Goal: Task Accomplishment & Management: Manage account settings

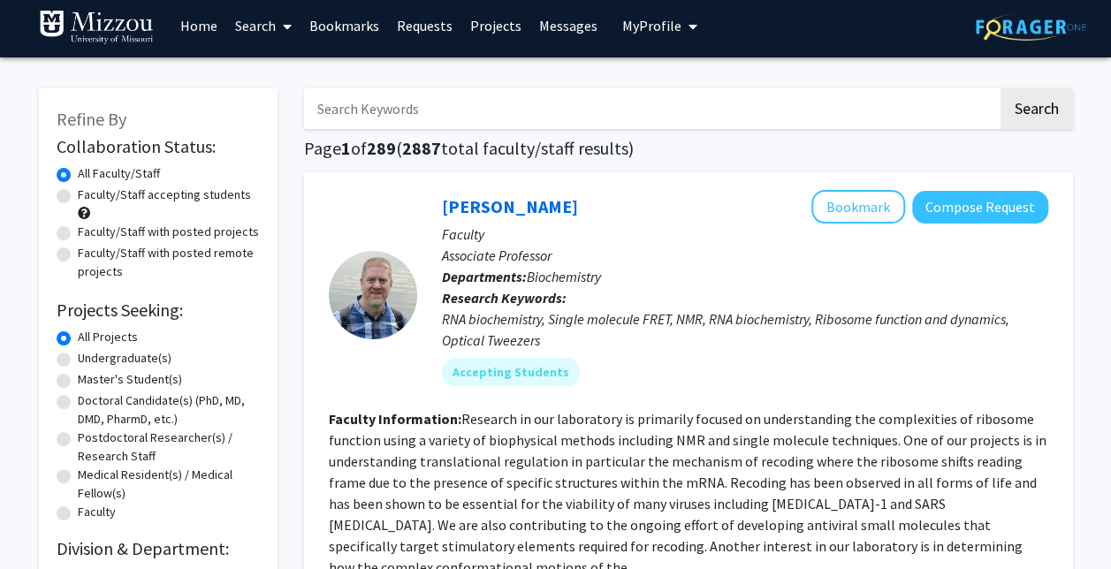
scroll to position [7, 0]
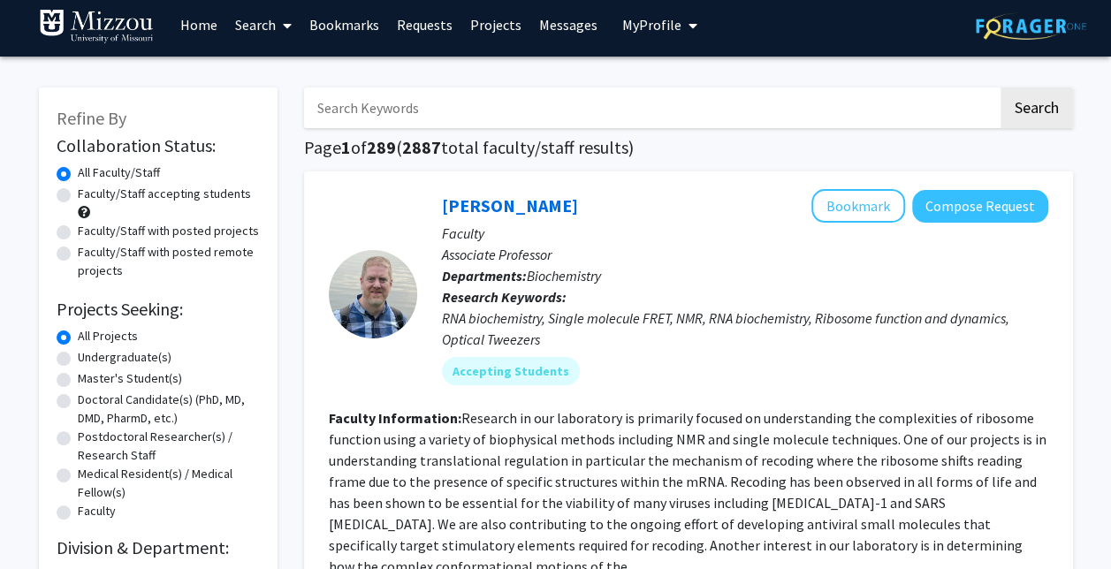
click at [551, 32] on link "Messages" at bounding box center [568, 25] width 76 height 62
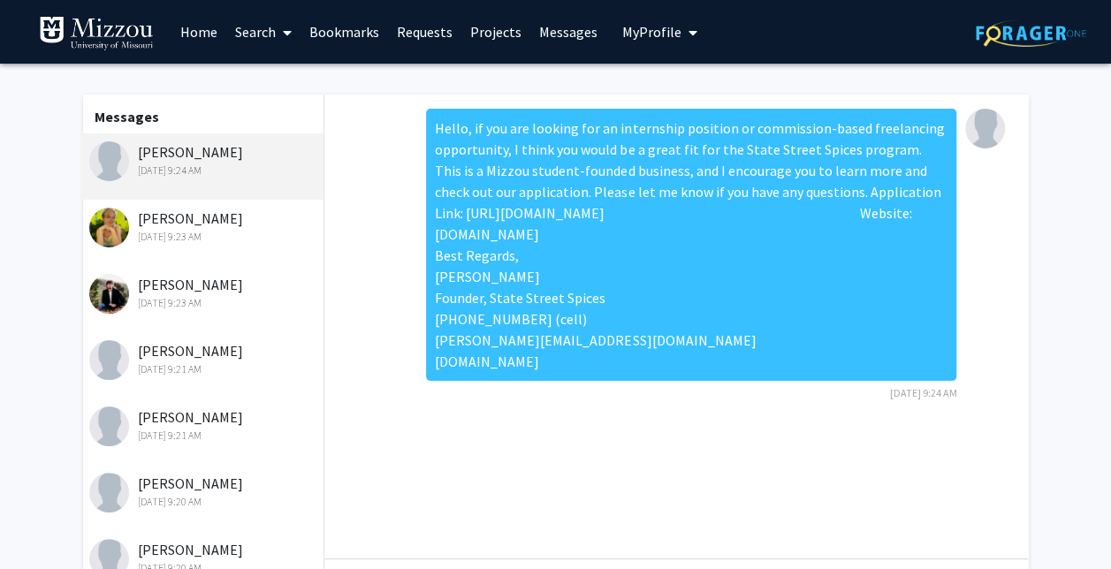
click at [162, 208] on div "[PERSON_NAME] [DATE] 9:23 AM" at bounding box center [204, 226] width 231 height 37
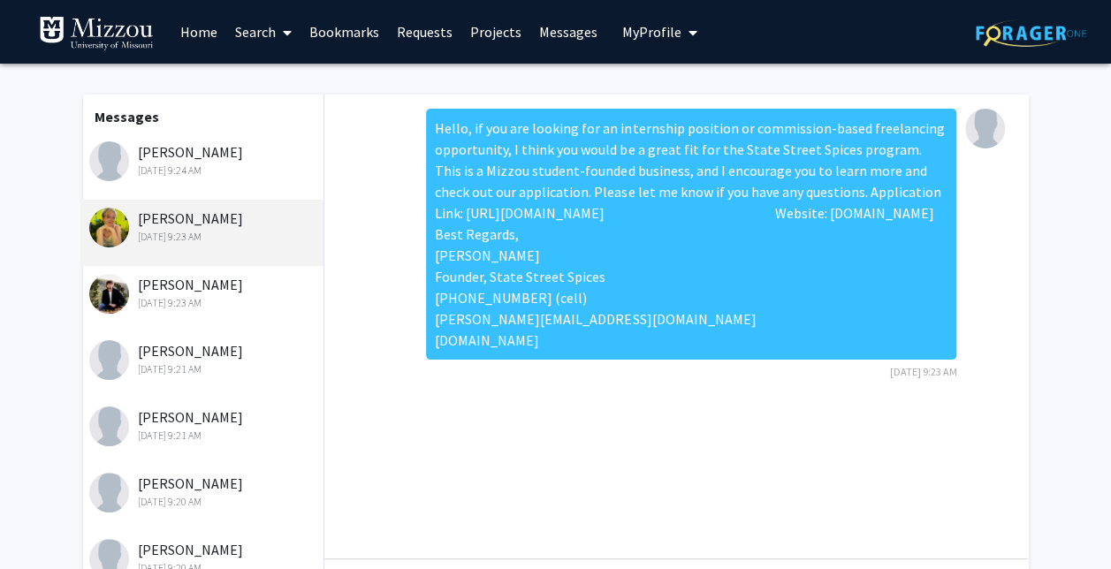
click at [499, 29] on link "Projects" at bounding box center [495, 32] width 69 height 62
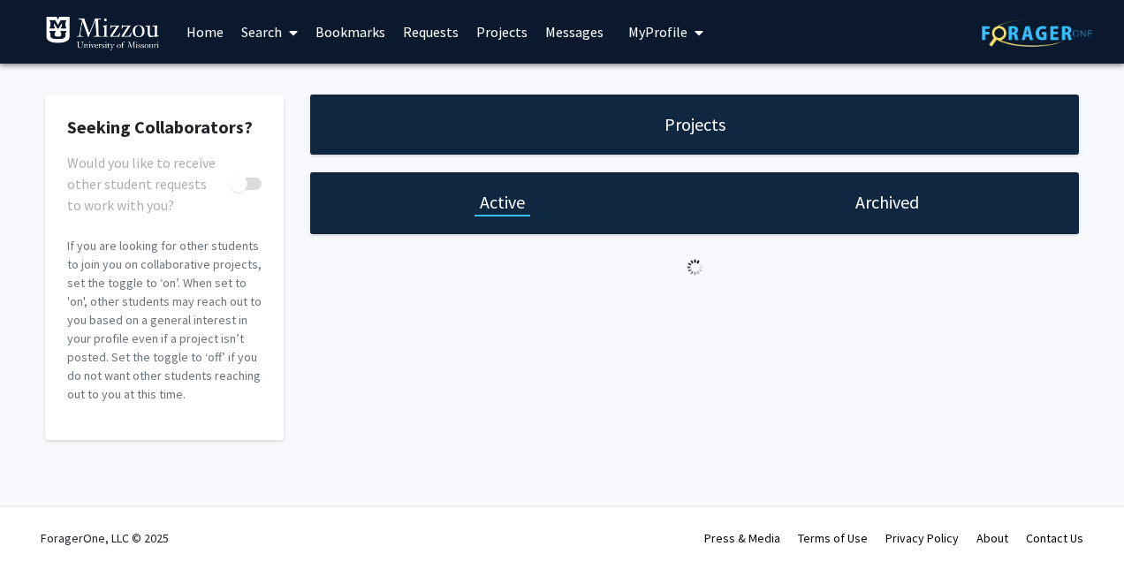
checkbox input "true"
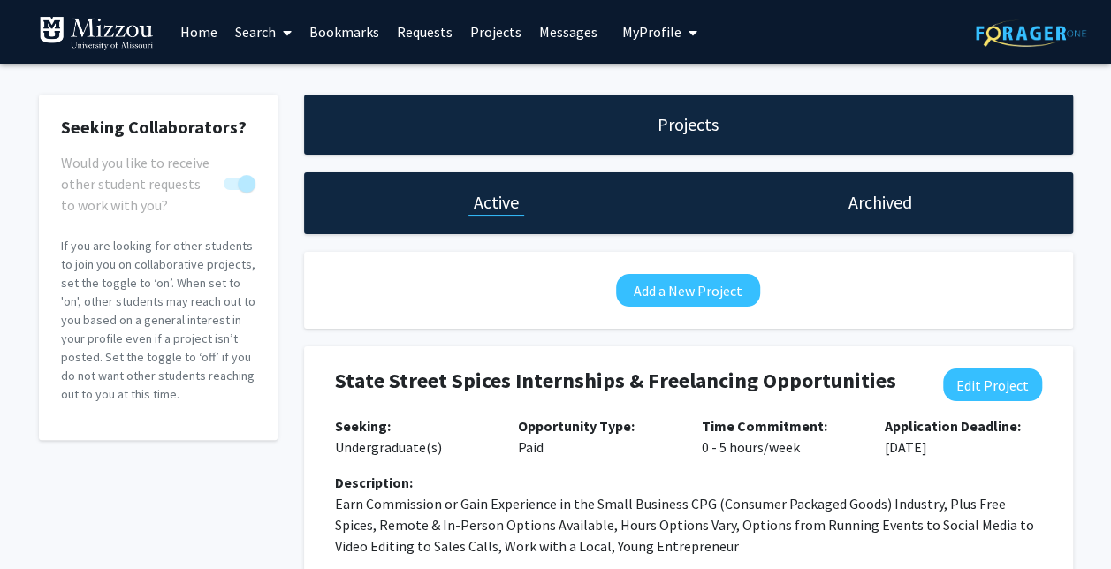
click at [654, 108] on div "Projects" at bounding box center [688, 125] width 769 height 60
click at [685, 131] on h1 "Projects" at bounding box center [688, 124] width 61 height 25
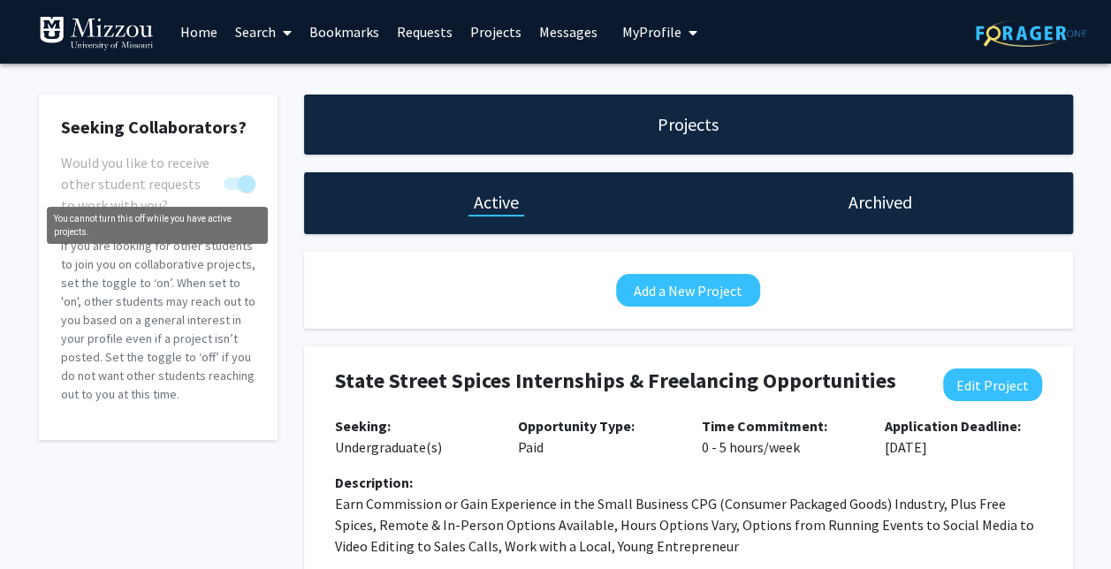
click at [238, 178] on span "You cannot turn this off while you have active projects." at bounding box center [247, 184] width 18 height 18
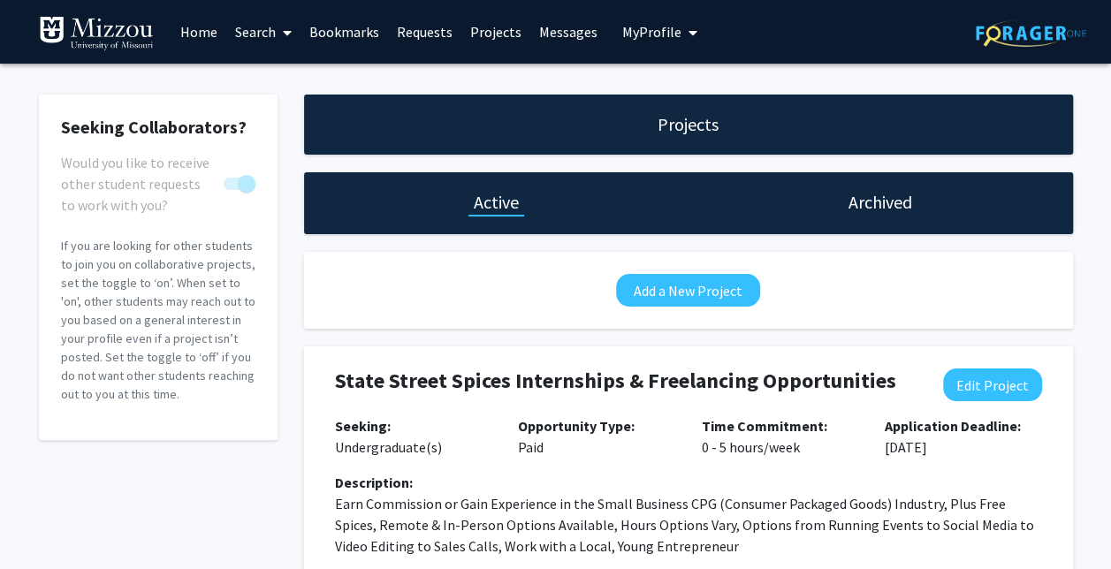
click at [245, 187] on span "You cannot turn this off while you have active projects." at bounding box center [247, 184] width 18 height 18
